Goal: Find specific page/section

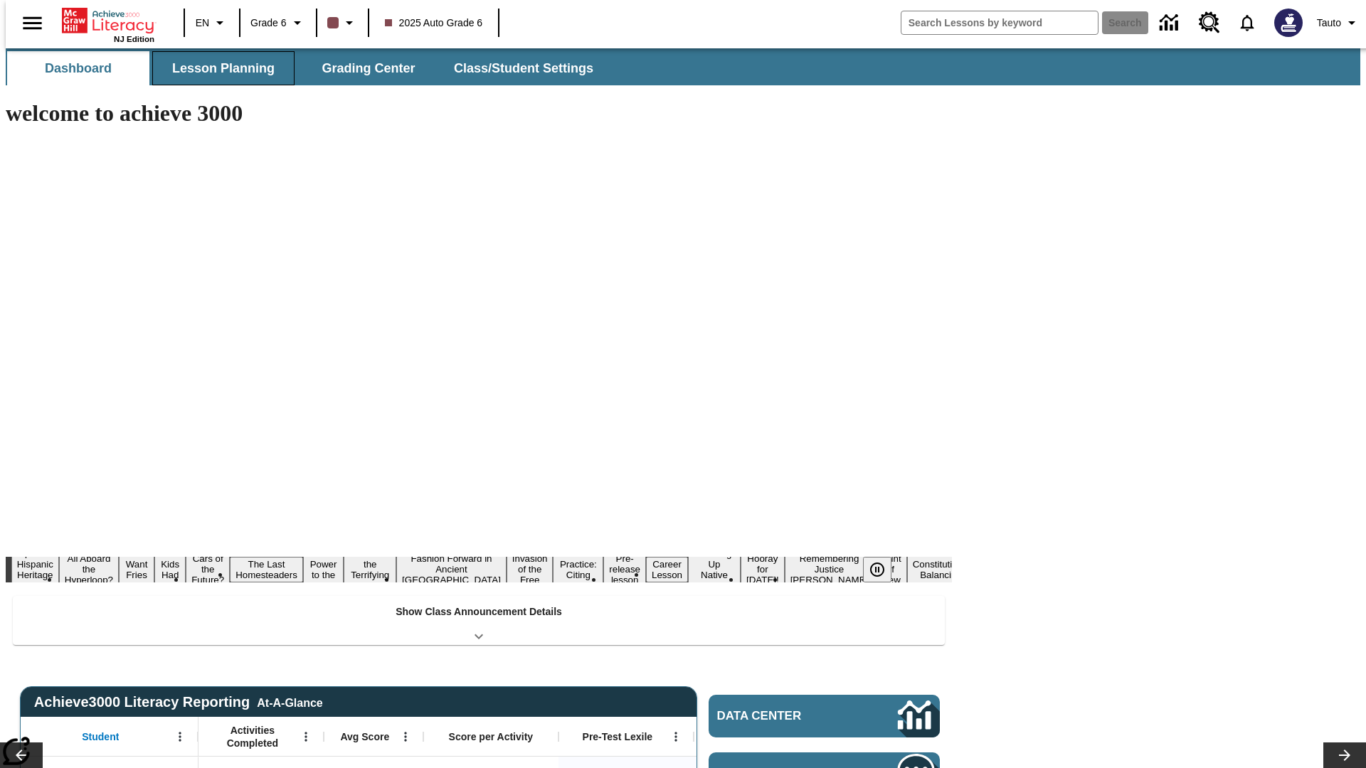
click at [218, 68] on button "Lesson Planning" at bounding box center [223, 68] width 142 height 34
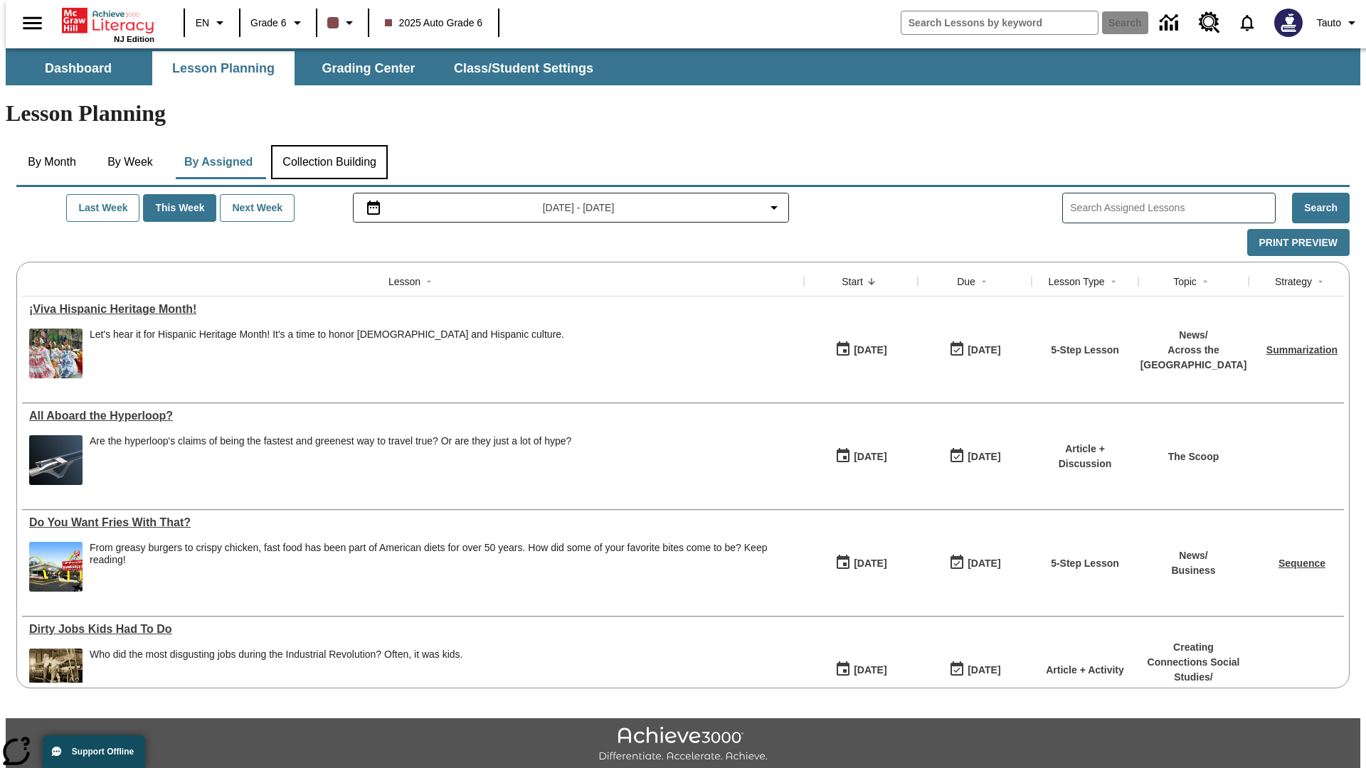
click at [329, 145] on button "Collection Building" at bounding box center [329, 162] width 117 height 34
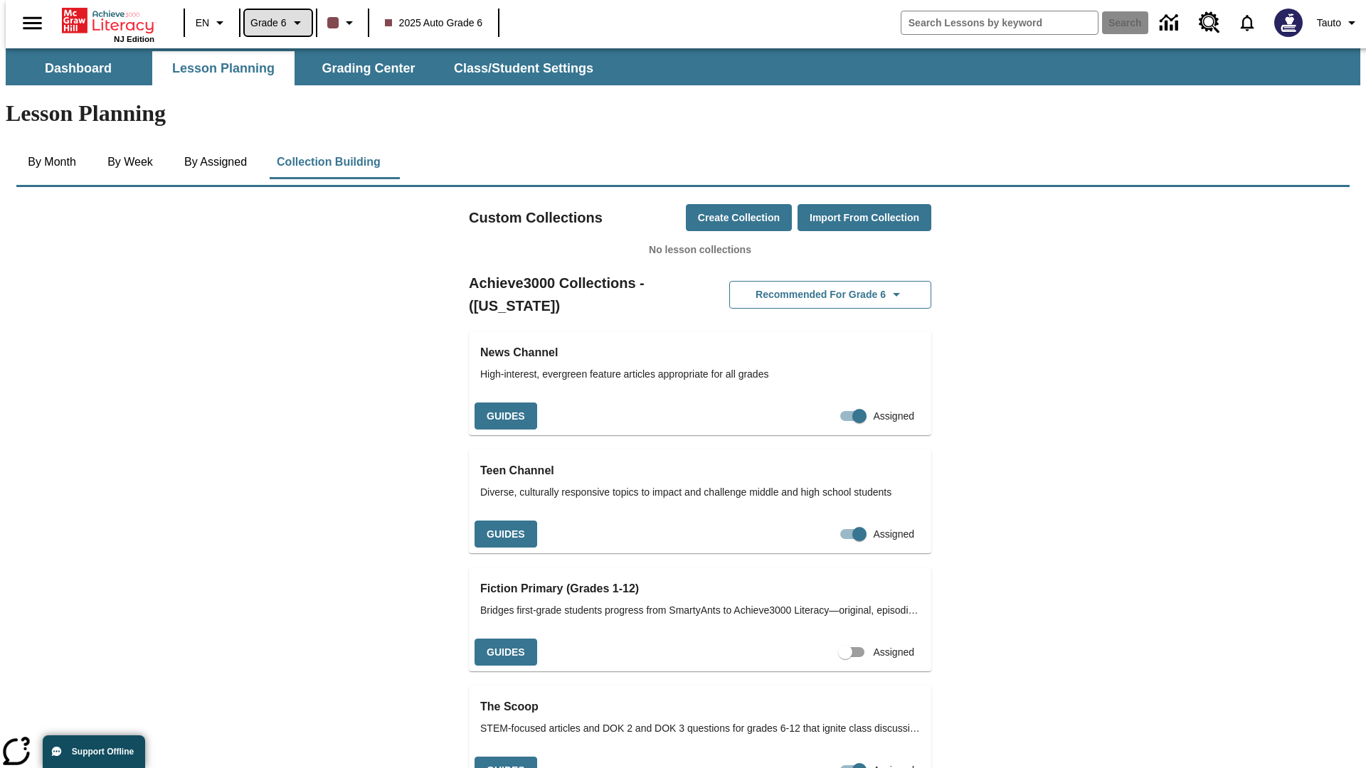
click at [273, 23] on span "Grade 6" at bounding box center [268, 23] width 36 height 15
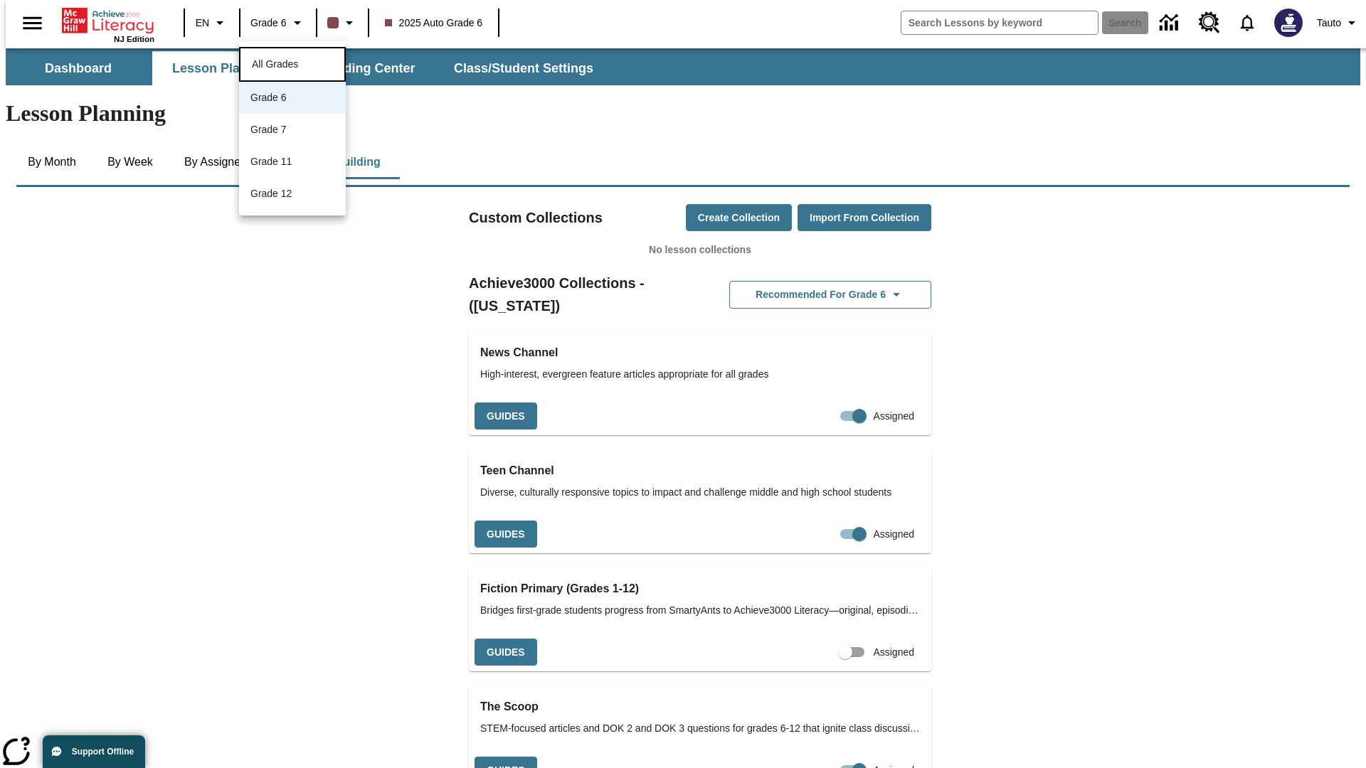
click at [292, 63] on span "All Grades" at bounding box center [275, 63] width 46 height 11
